Goal: Obtain resource: Download file/media

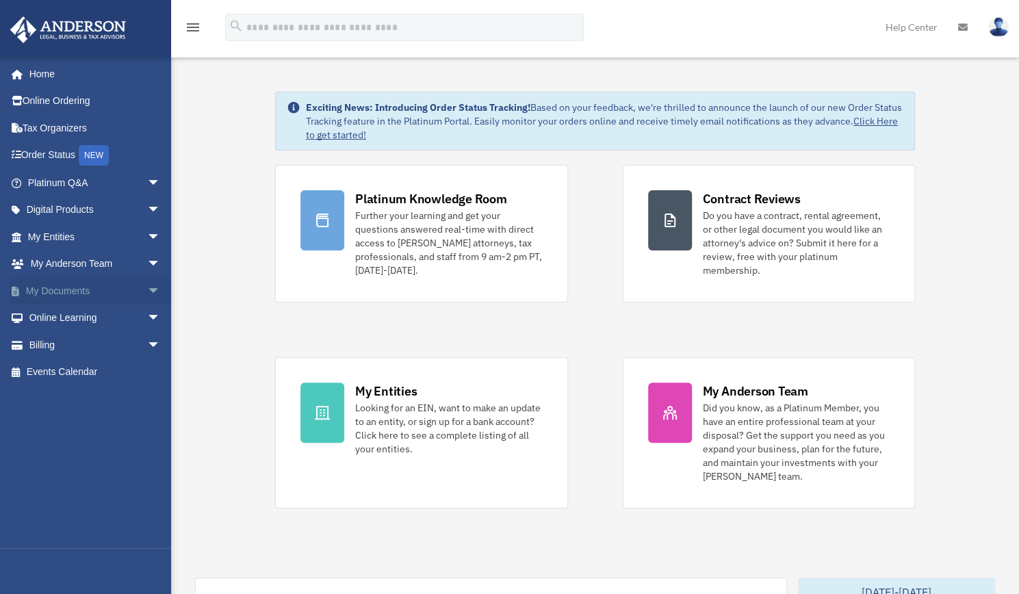
click at [147, 291] on span "arrow_drop_down" at bounding box center [160, 291] width 27 height 28
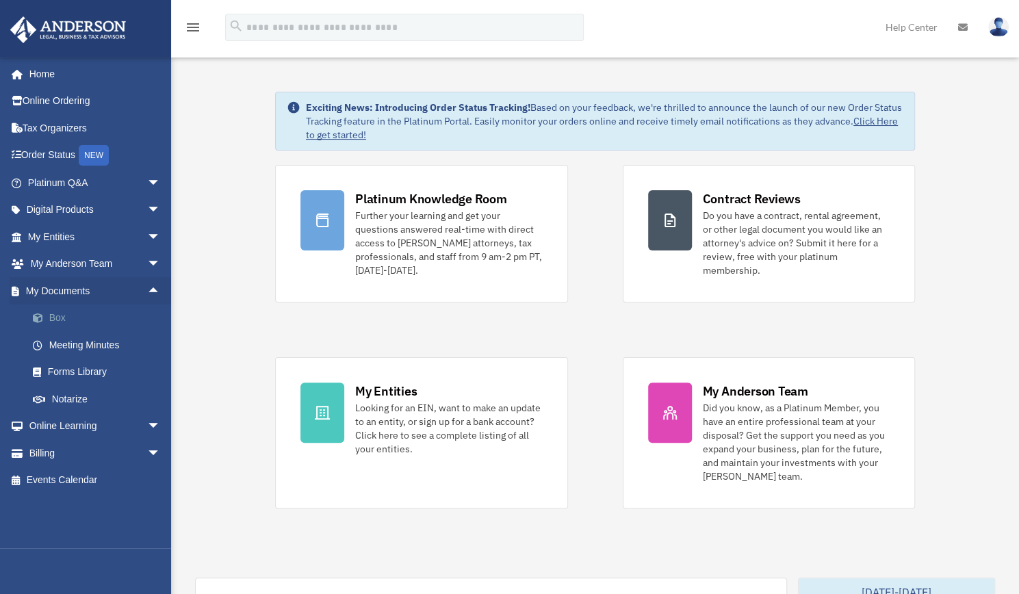
click at [103, 328] on link "Box" at bounding box center [100, 318] width 162 height 27
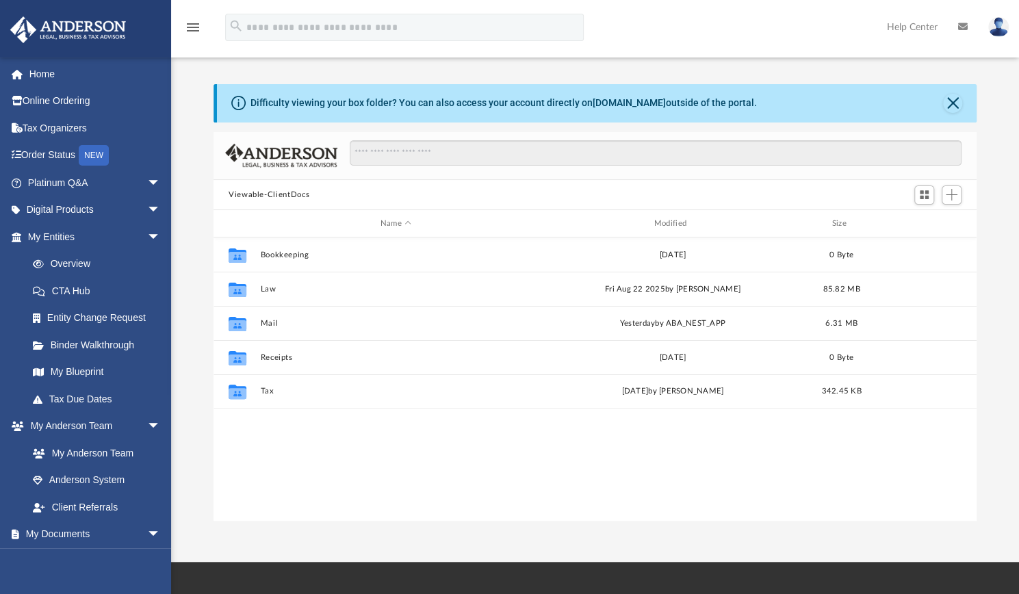
scroll to position [300, 752]
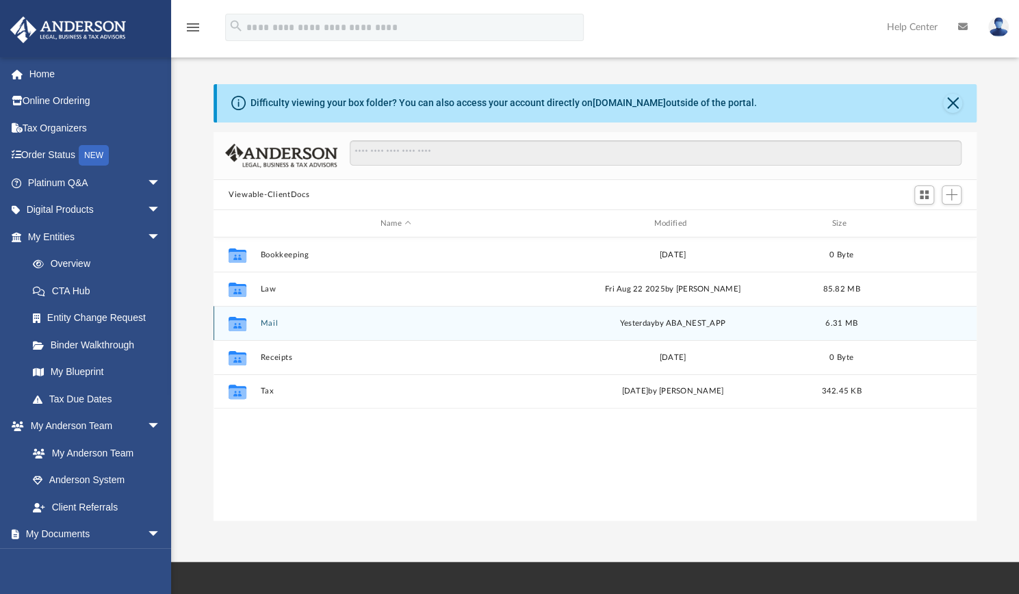
click at [268, 326] on button "Mail" at bounding box center [395, 323] width 271 height 9
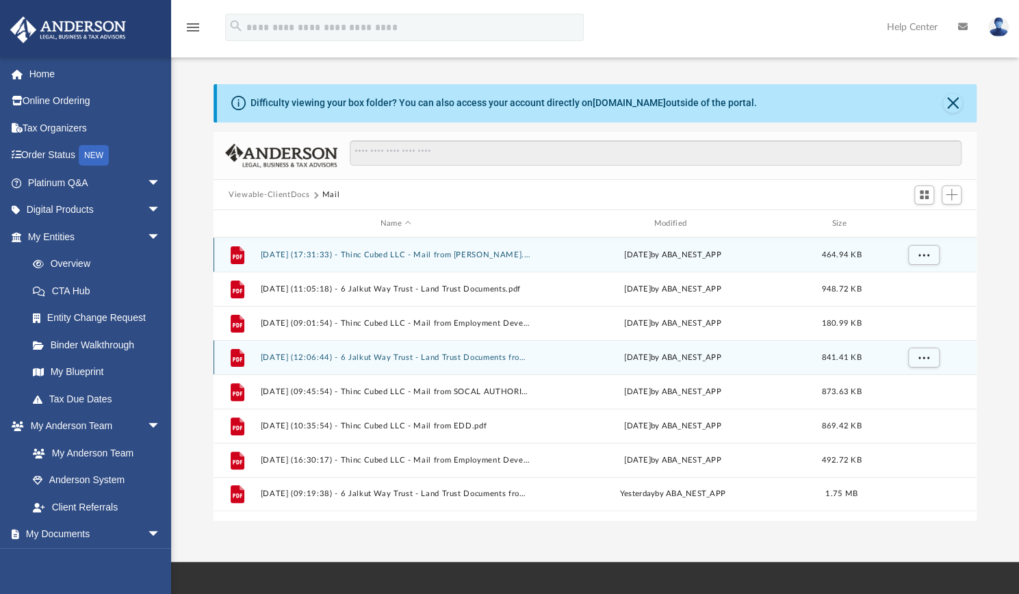
scroll to position [212, 0]
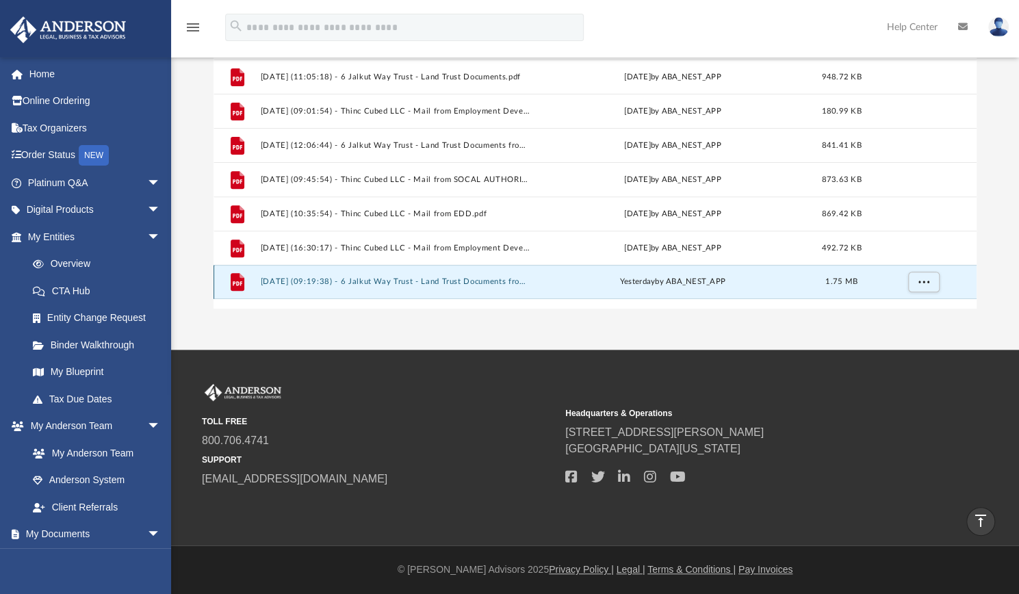
click at [292, 284] on button "2025.09.08 (09:19:38) - 6 Jalkut Way Trust - Land Trust Documents from Matthew …" at bounding box center [395, 281] width 271 height 9
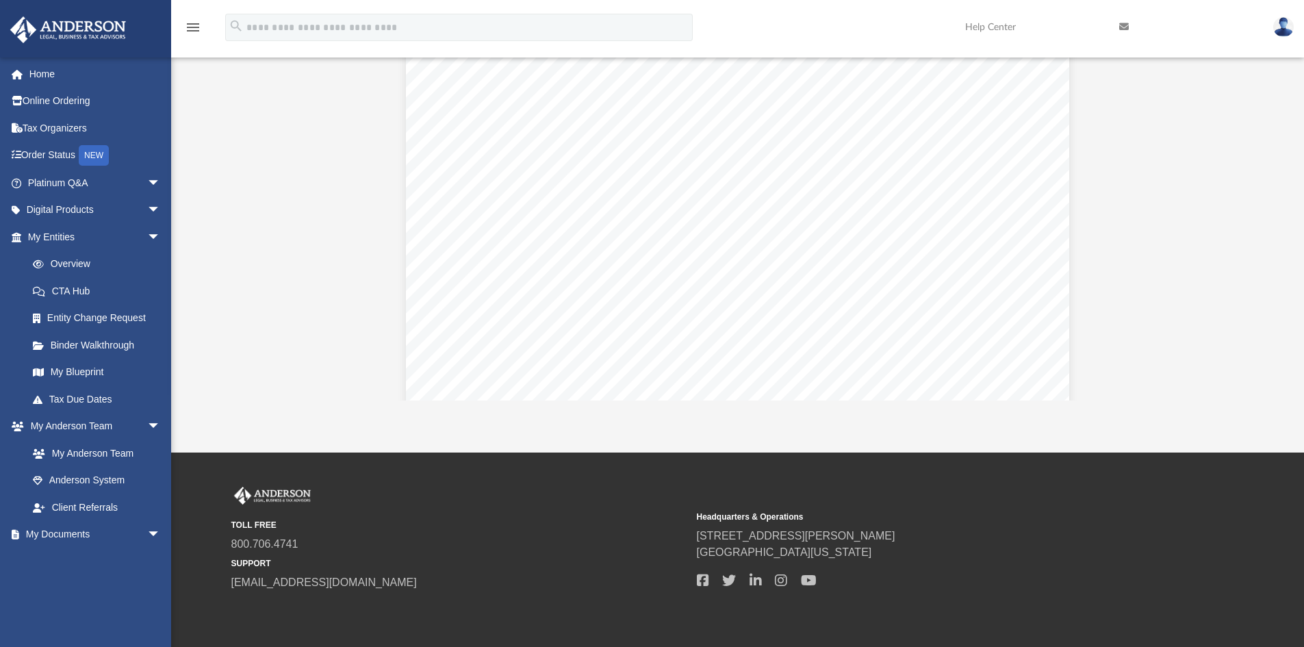
scroll to position [2351, 0]
